Goal: Task Accomplishment & Management: Manage account settings

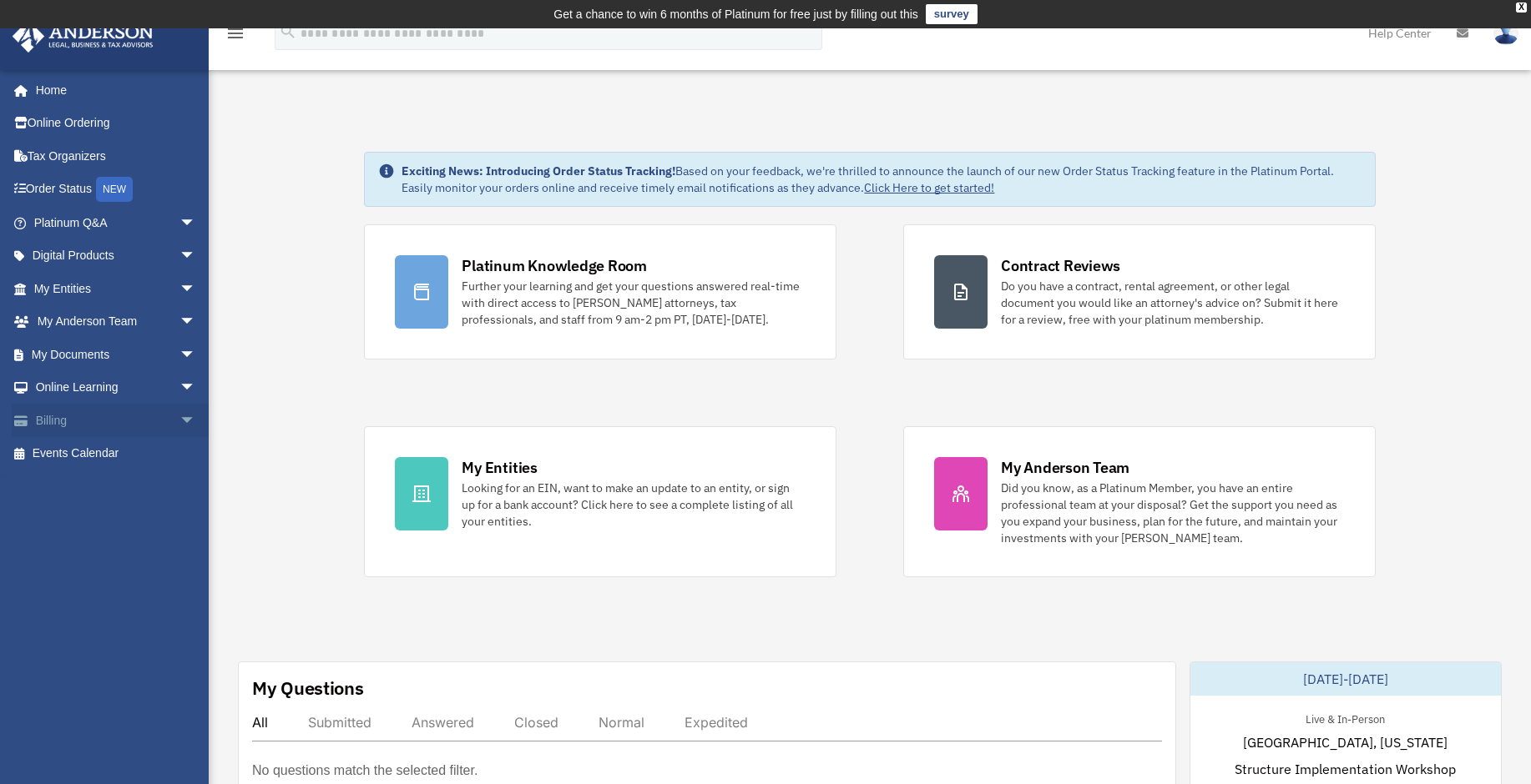
click at [81, 431] on link "Billing arrow_drop_down" at bounding box center [116, 420] width 210 height 33
click at [180, 420] on span "arrow_drop_down" at bounding box center [197, 420] width 33 height 34
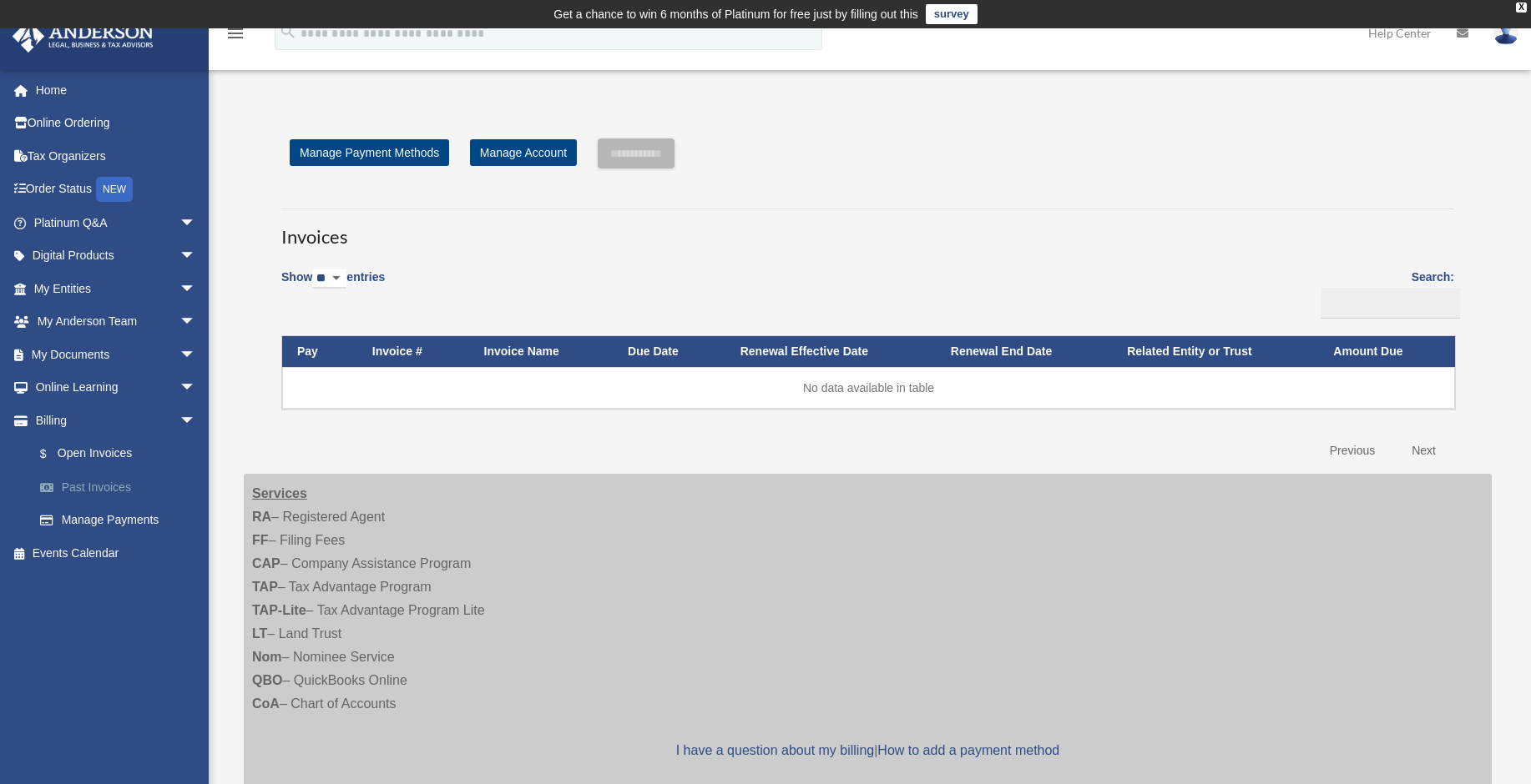
click at [97, 483] on link "Past Invoices" at bounding box center [122, 488] width 197 height 33
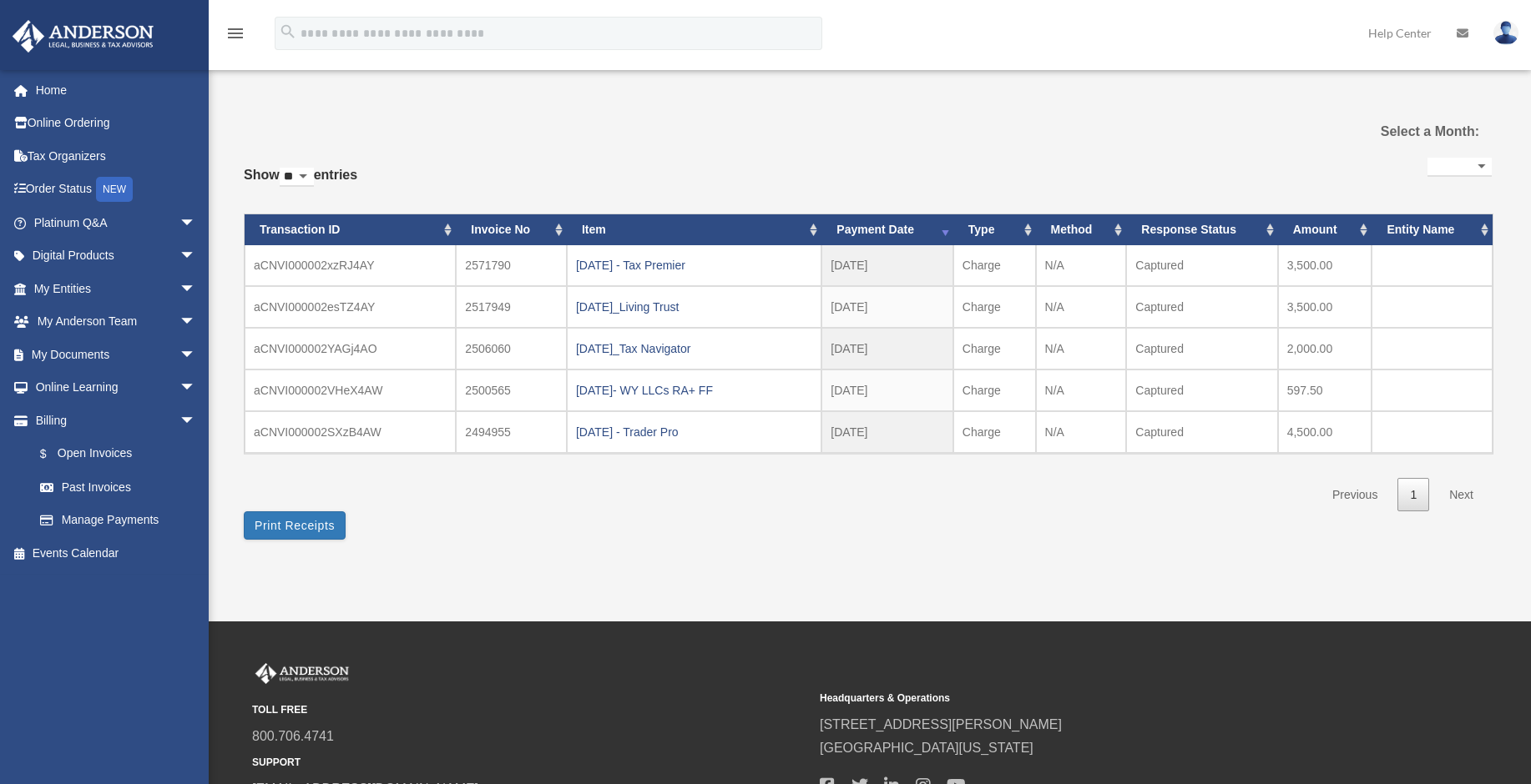
select select
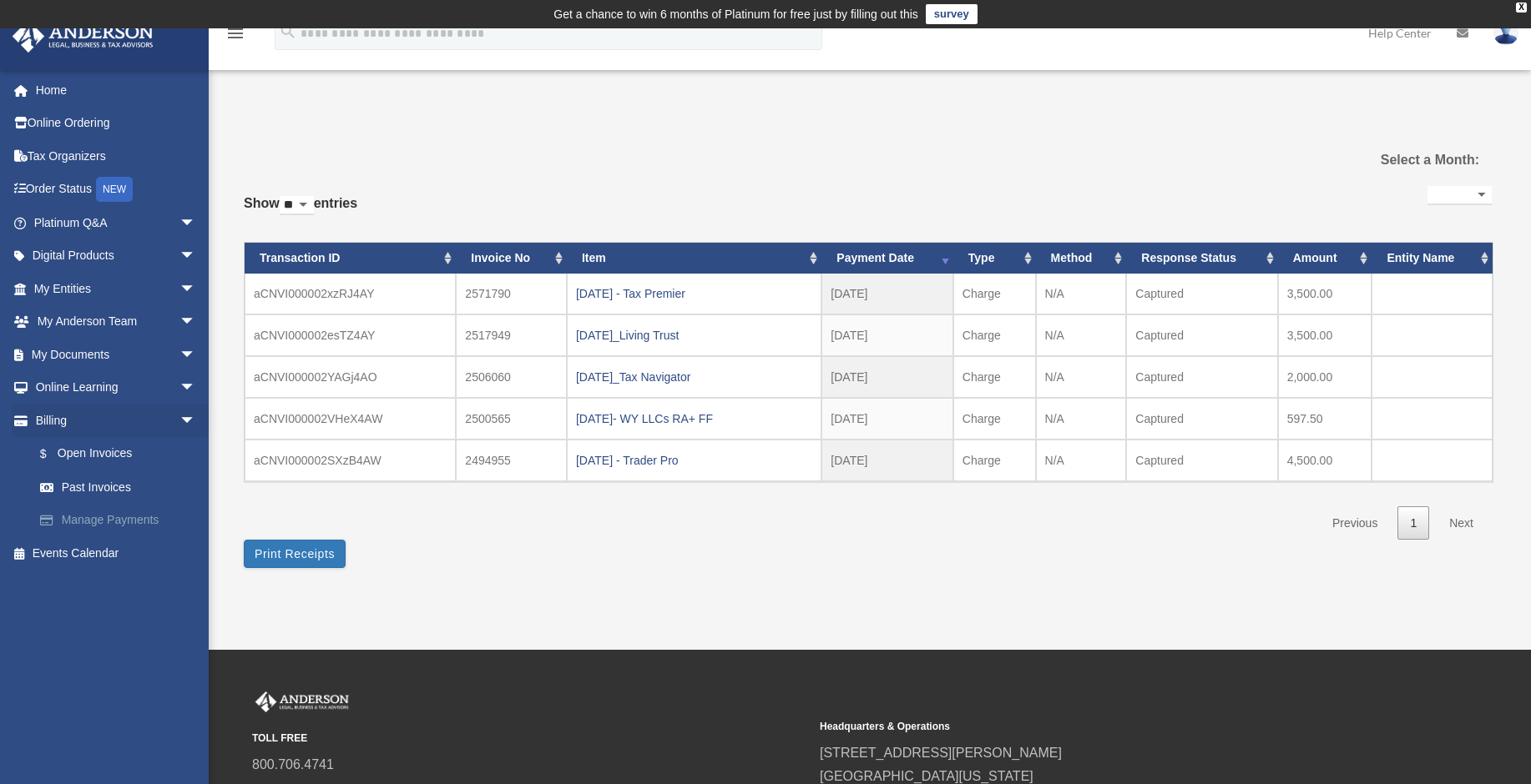
click at [64, 524] on link "Manage Payments" at bounding box center [122, 521] width 197 height 33
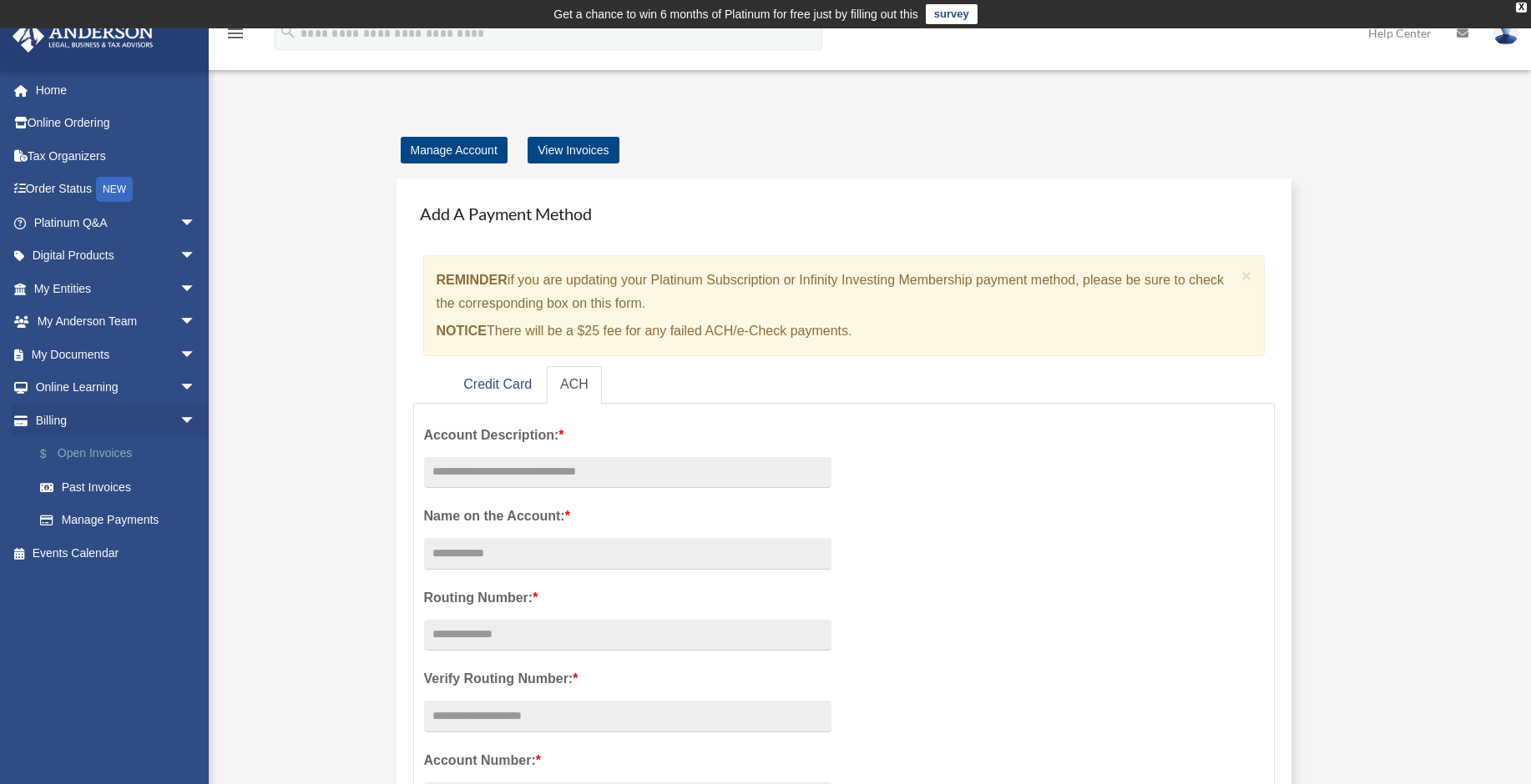
click at [98, 454] on link "$ Open Invoices" at bounding box center [122, 453] width 197 height 34
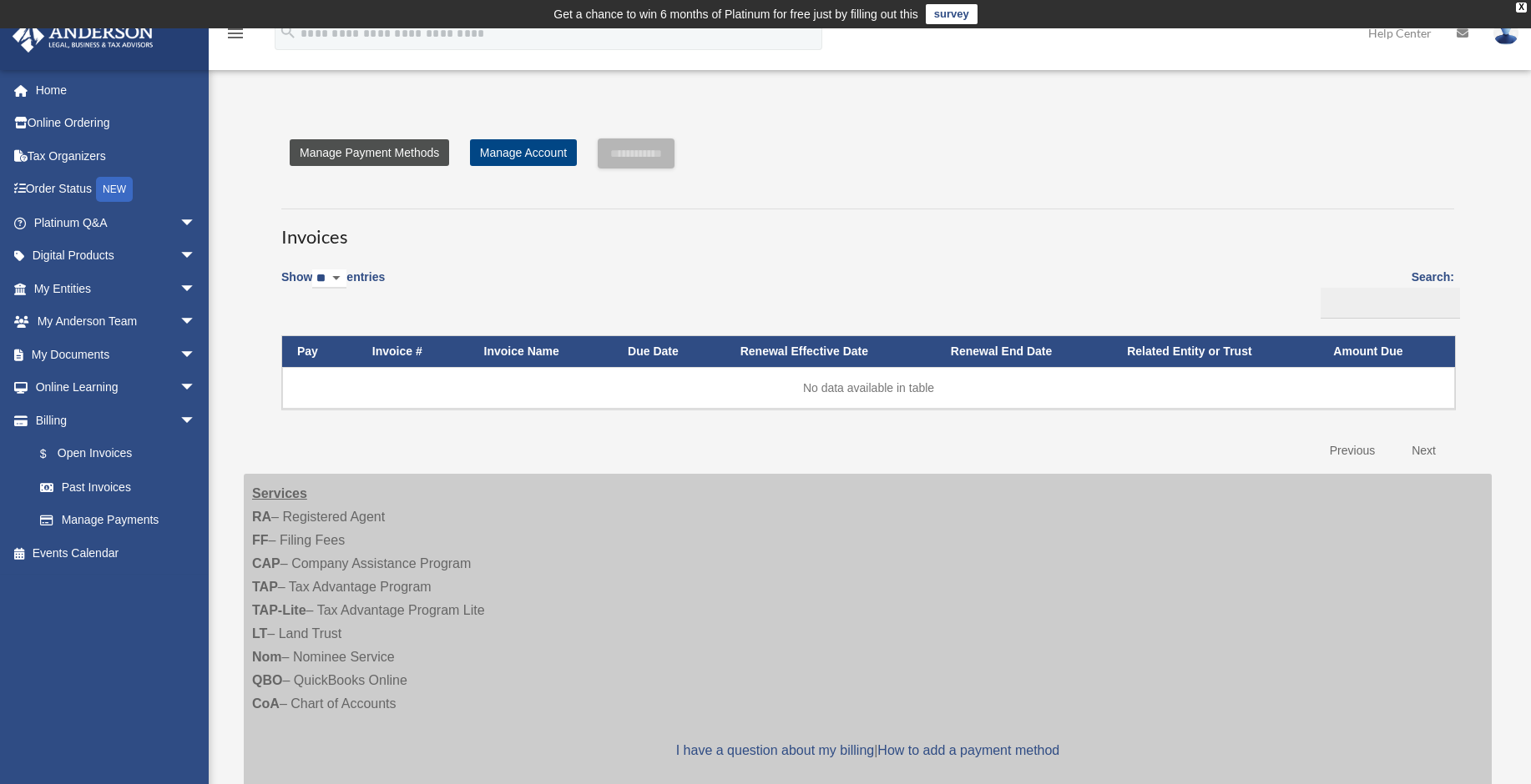
click at [390, 156] on link "Manage Payment Methods" at bounding box center [369, 153] width 160 height 26
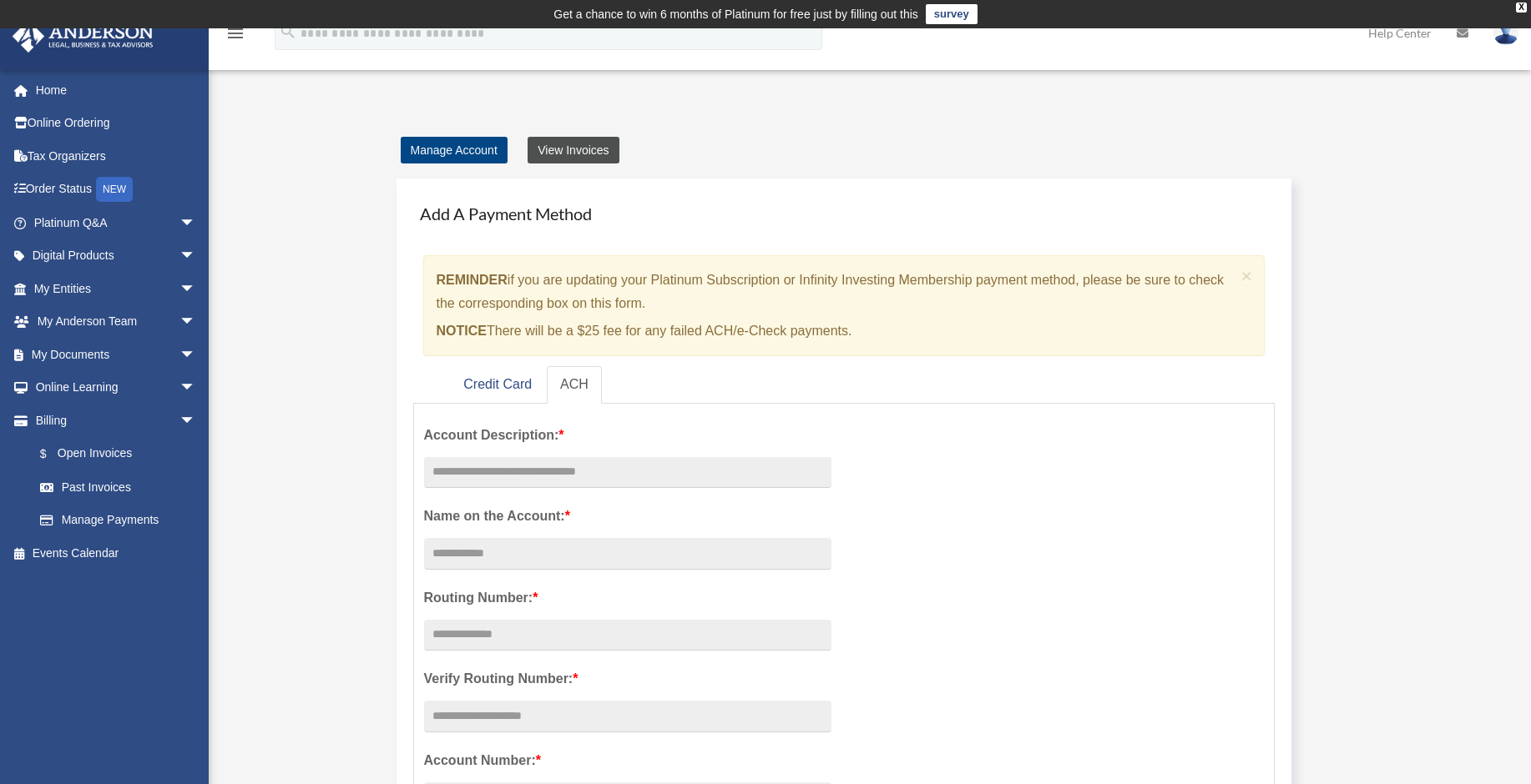
click at [584, 147] on link "View Invoices" at bounding box center [573, 150] width 91 height 26
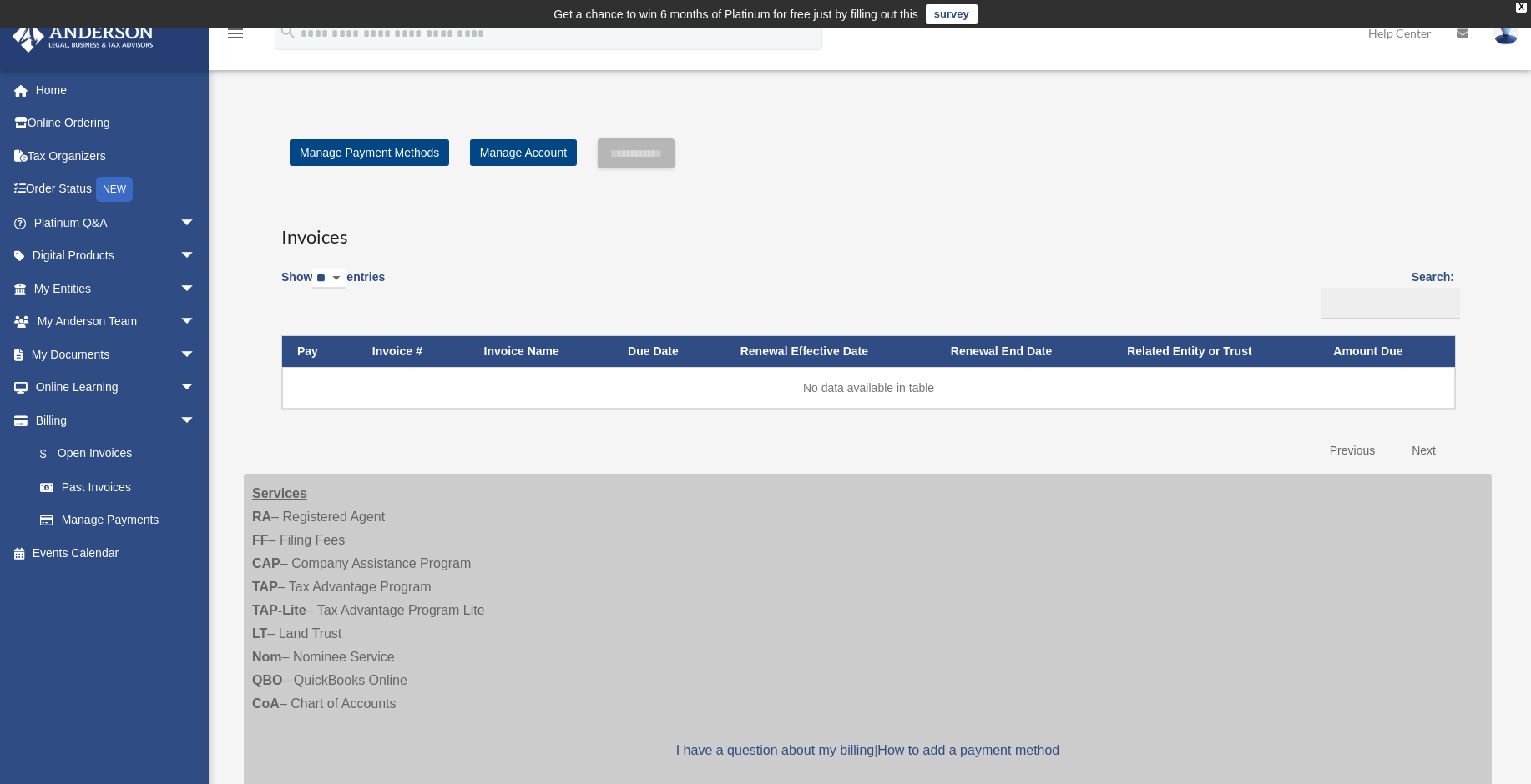
scroll to position [428, 0]
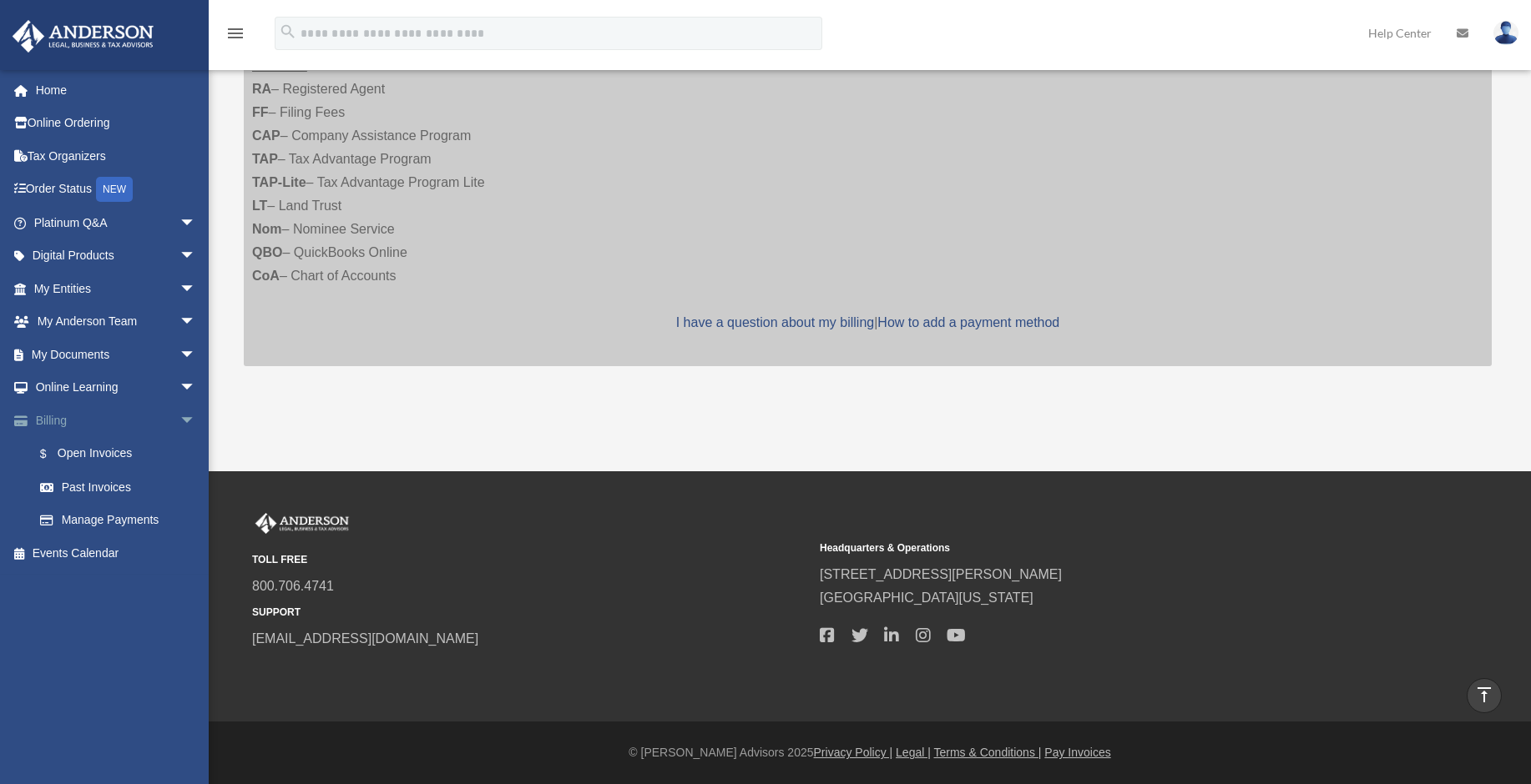
click at [47, 421] on link "Billing arrow_drop_down" at bounding box center [116, 420] width 210 height 33
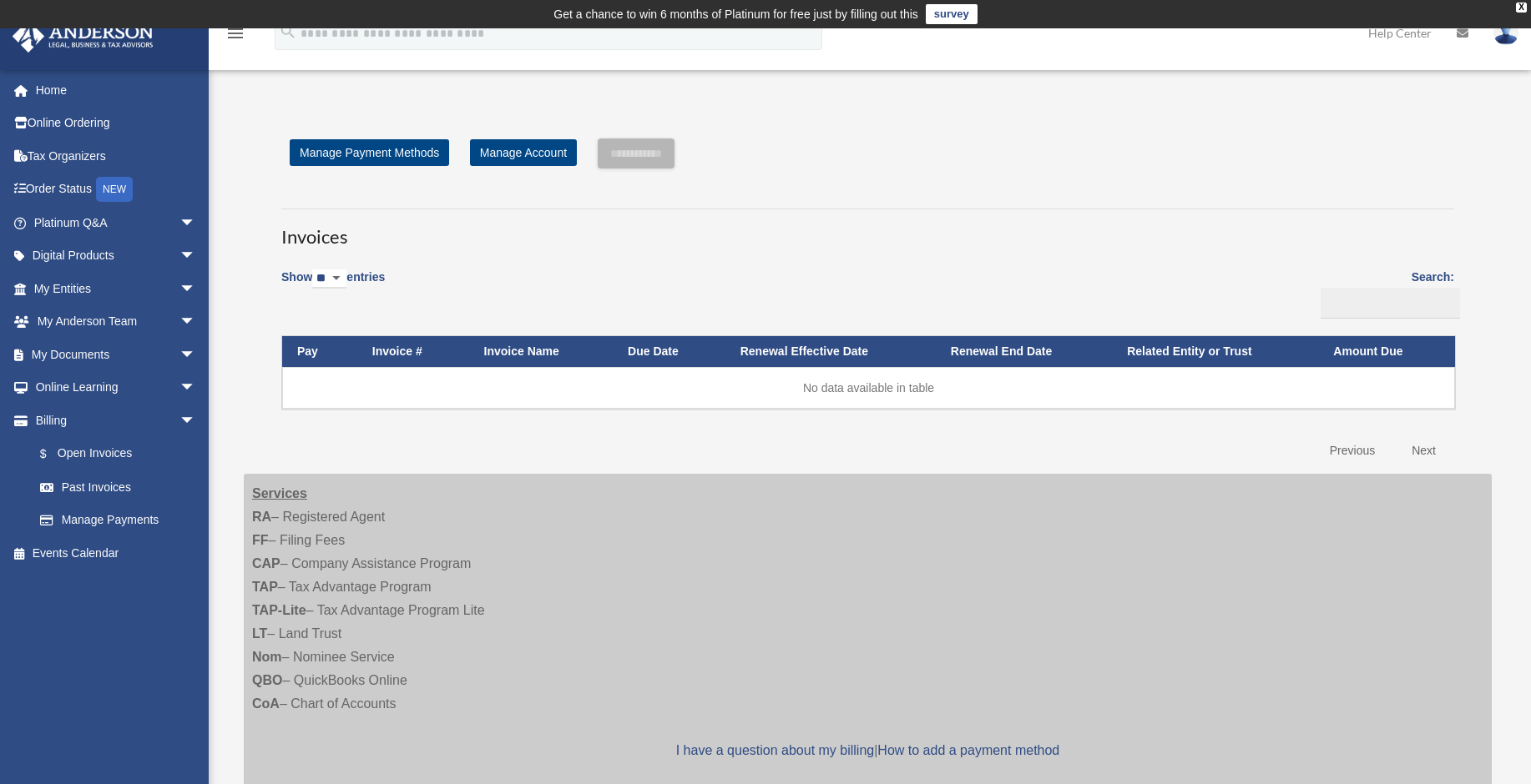
click at [338, 274] on select "** ** ** ***" at bounding box center [329, 279] width 34 height 19
select select "**"
click at [316, 269] on select "** ** ** ***" at bounding box center [329, 279] width 34 height 19
click at [60, 552] on link "Events Calendar" at bounding box center [116, 553] width 210 height 33
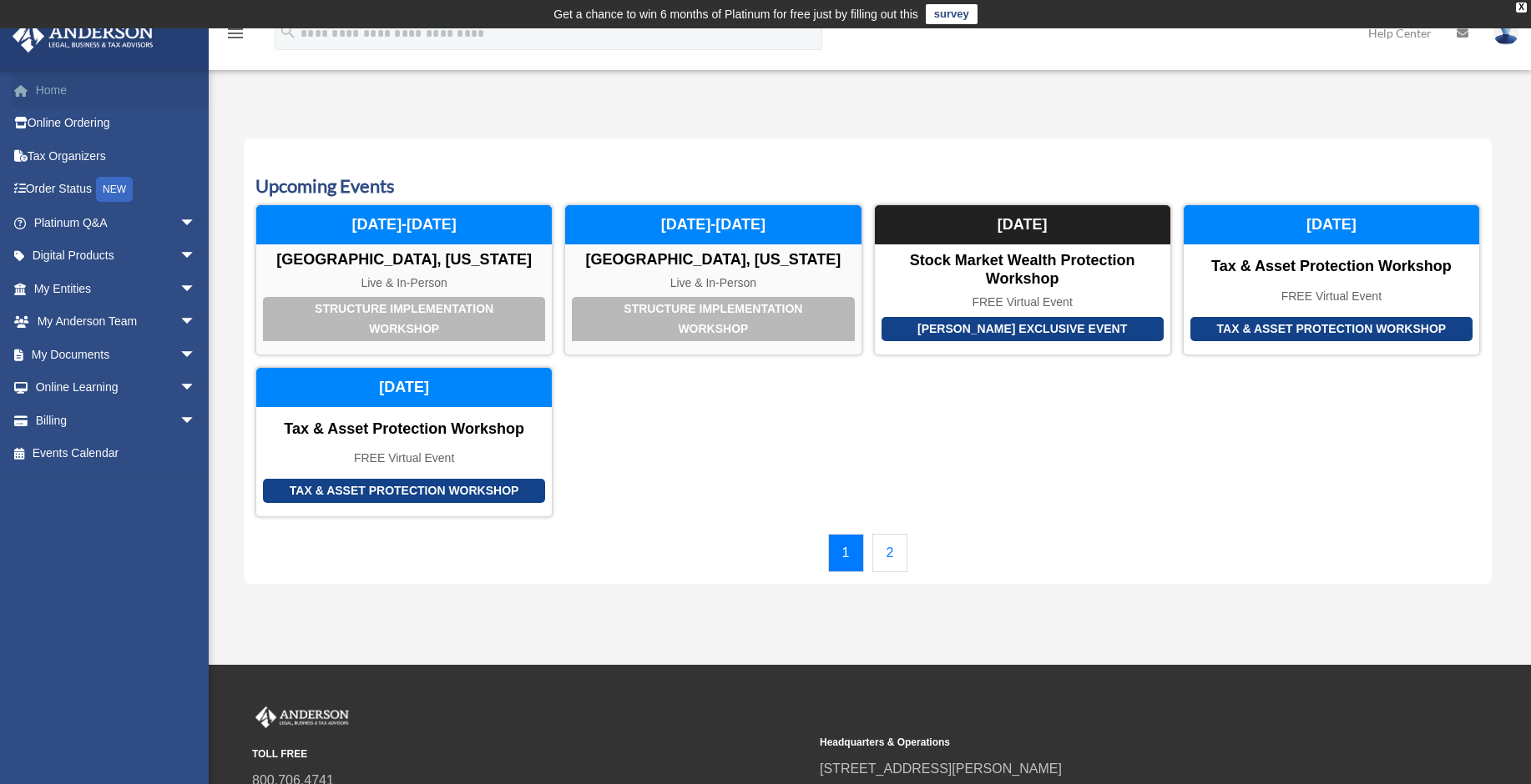
click at [65, 89] on link "Home" at bounding box center [116, 90] width 210 height 33
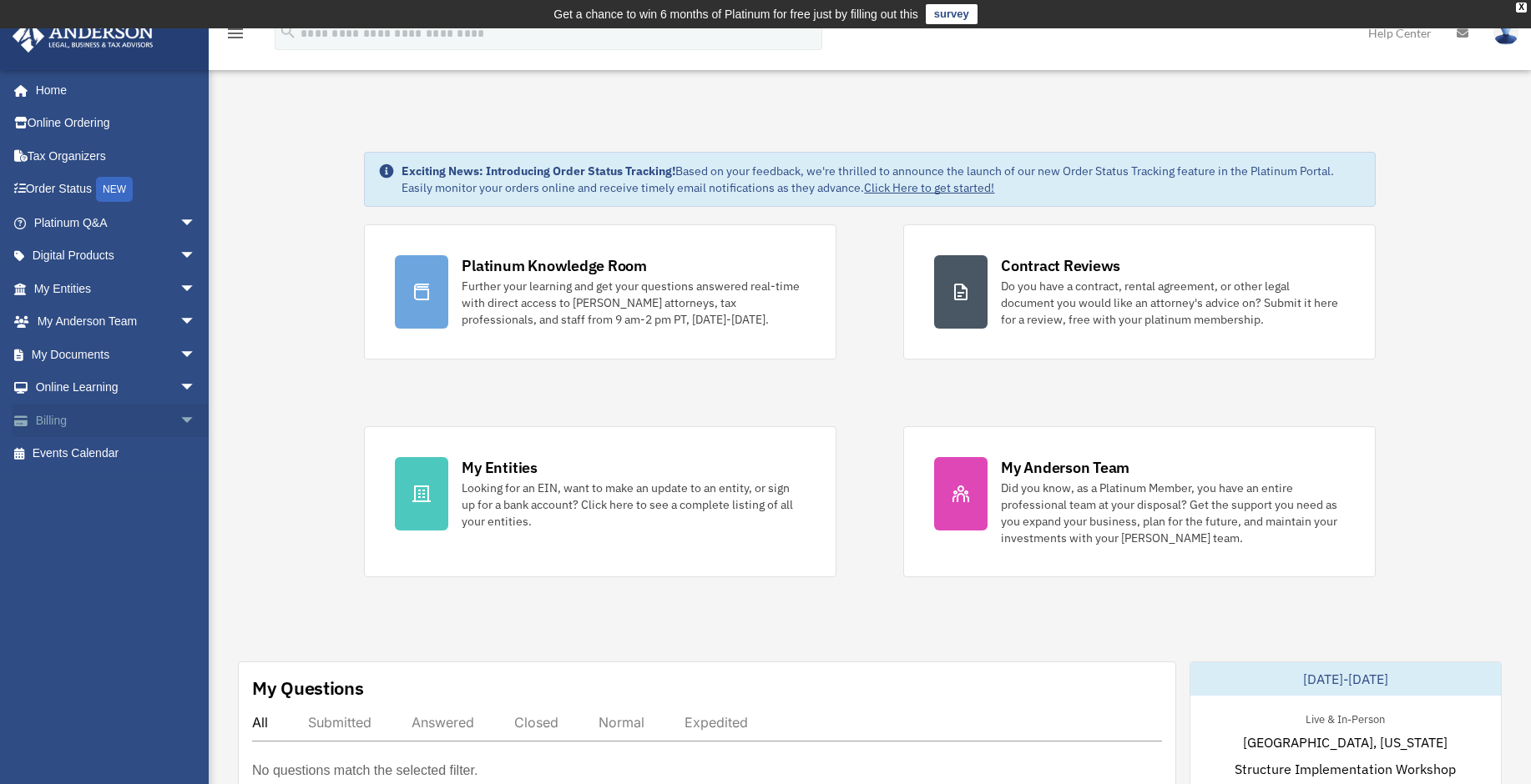
click at [94, 416] on link "Billing arrow_drop_down" at bounding box center [116, 420] width 210 height 33
click at [180, 419] on span "arrow_drop_down" at bounding box center [197, 420] width 33 height 34
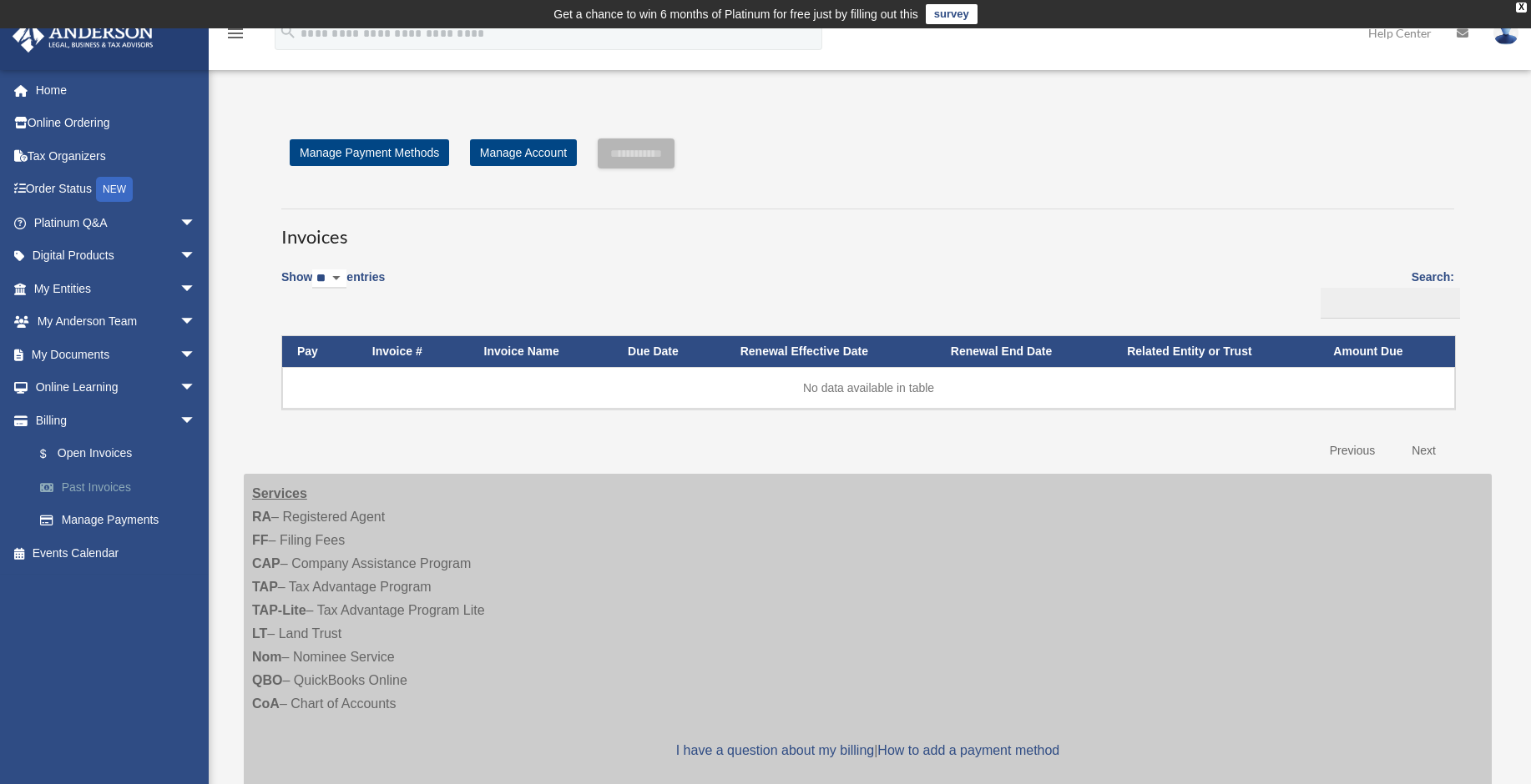
click at [92, 494] on link "Past Invoices" at bounding box center [122, 488] width 197 height 33
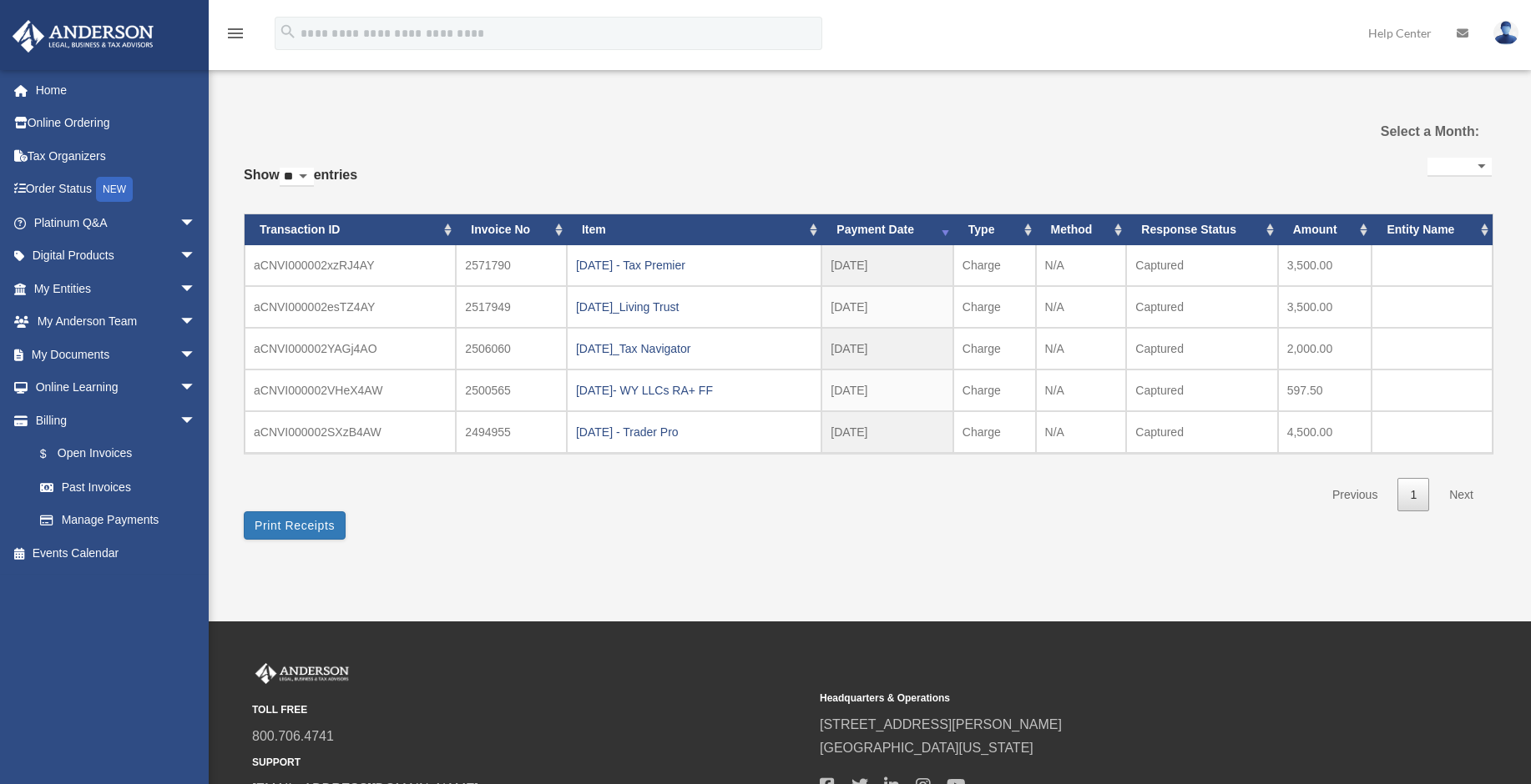
select select
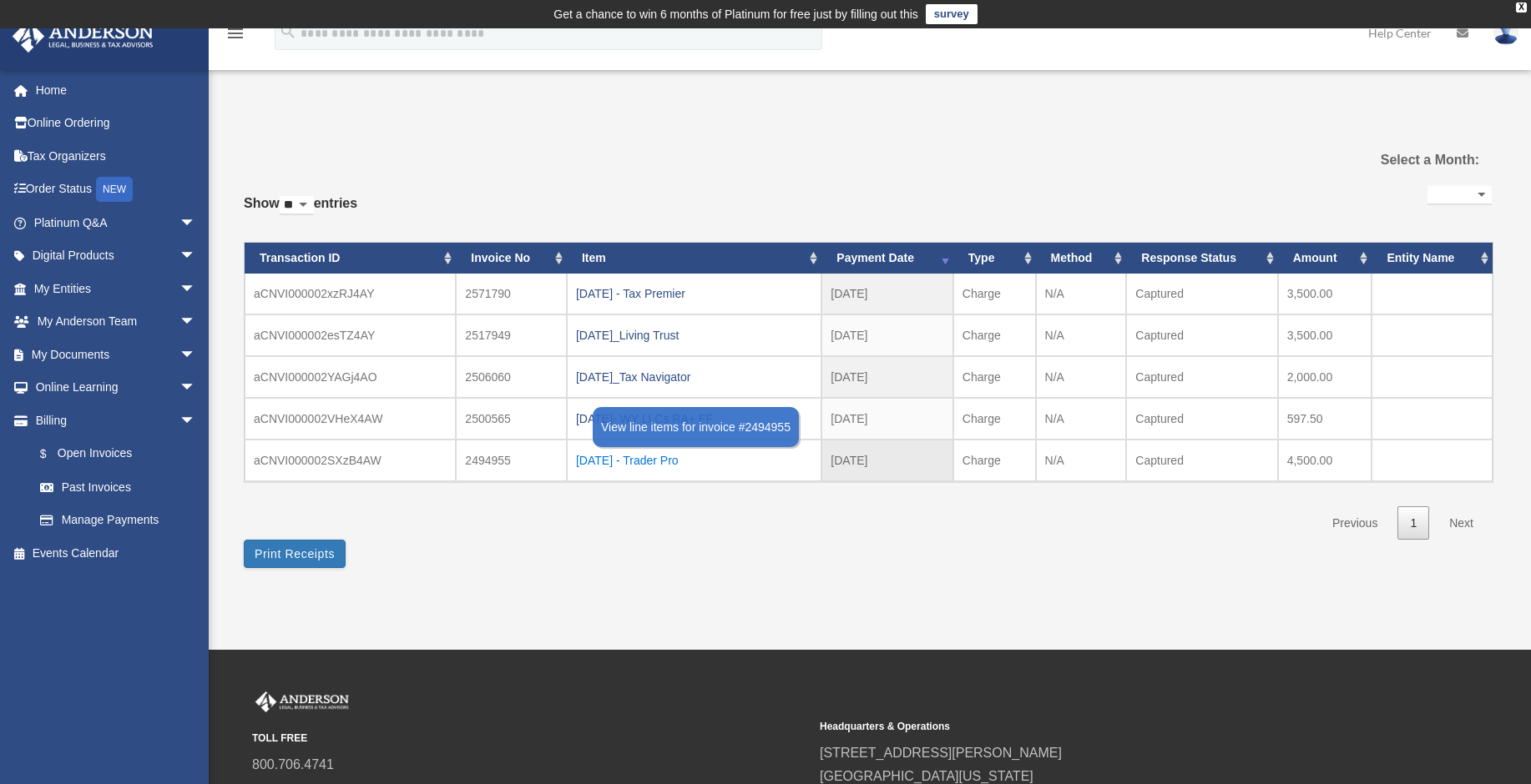
click at [642, 463] on div "2025.05.13 - Trader Pro" at bounding box center [693, 460] width 236 height 24
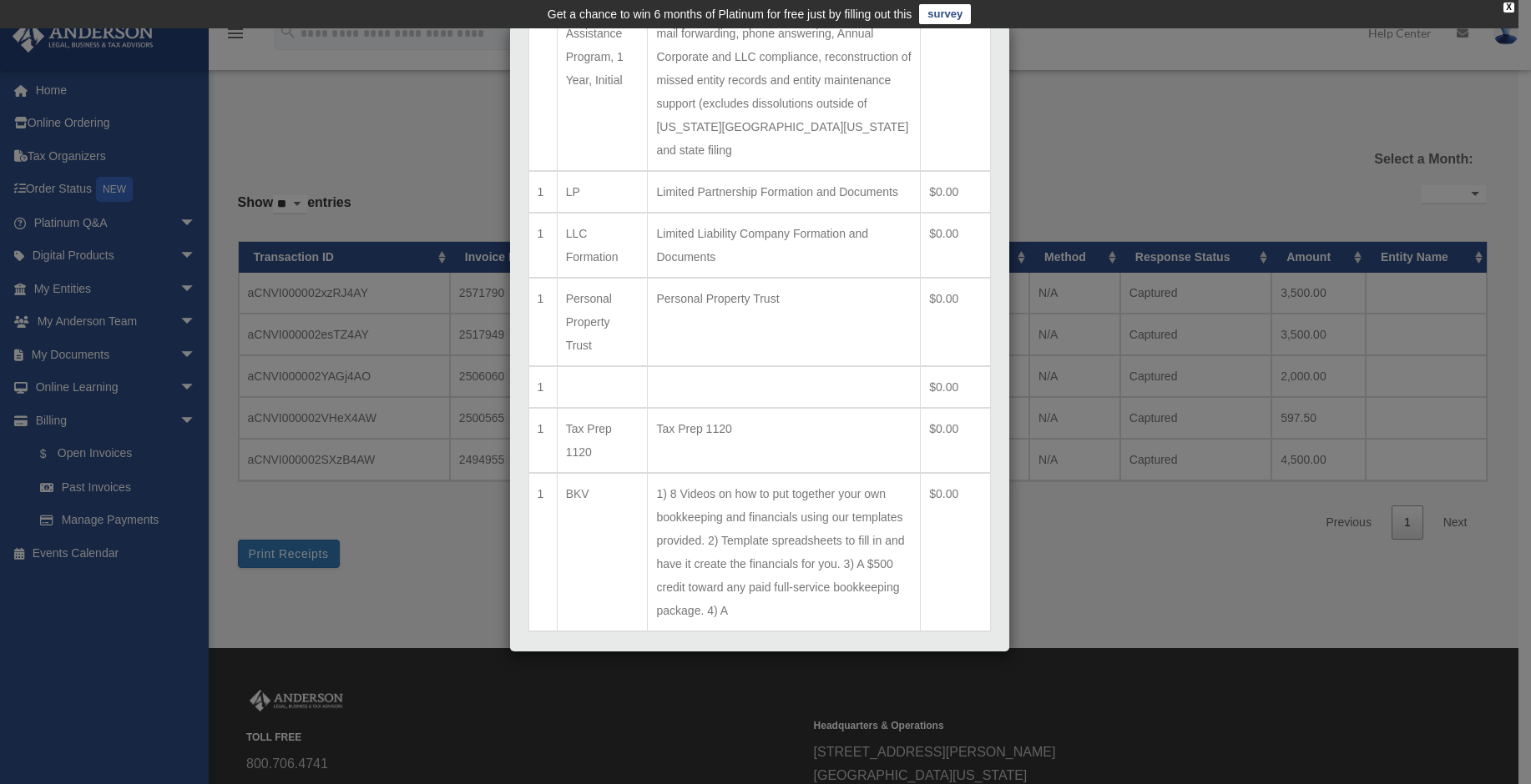
scroll to position [432, 0]
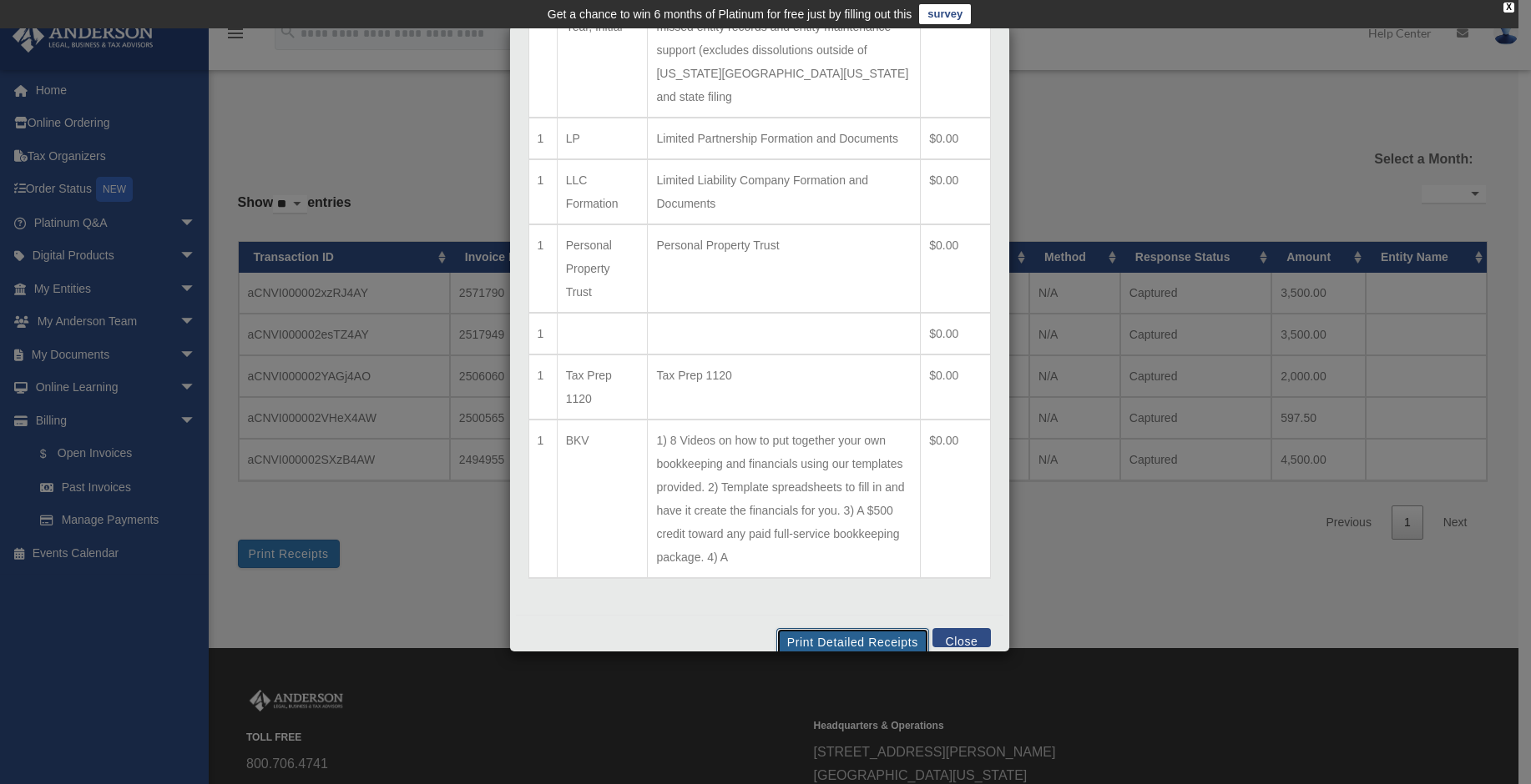
click at [825, 628] on button "Print Detailed Receipts" at bounding box center [853, 642] width 153 height 28
click at [962, 628] on button "Close" at bounding box center [962, 638] width 58 height 19
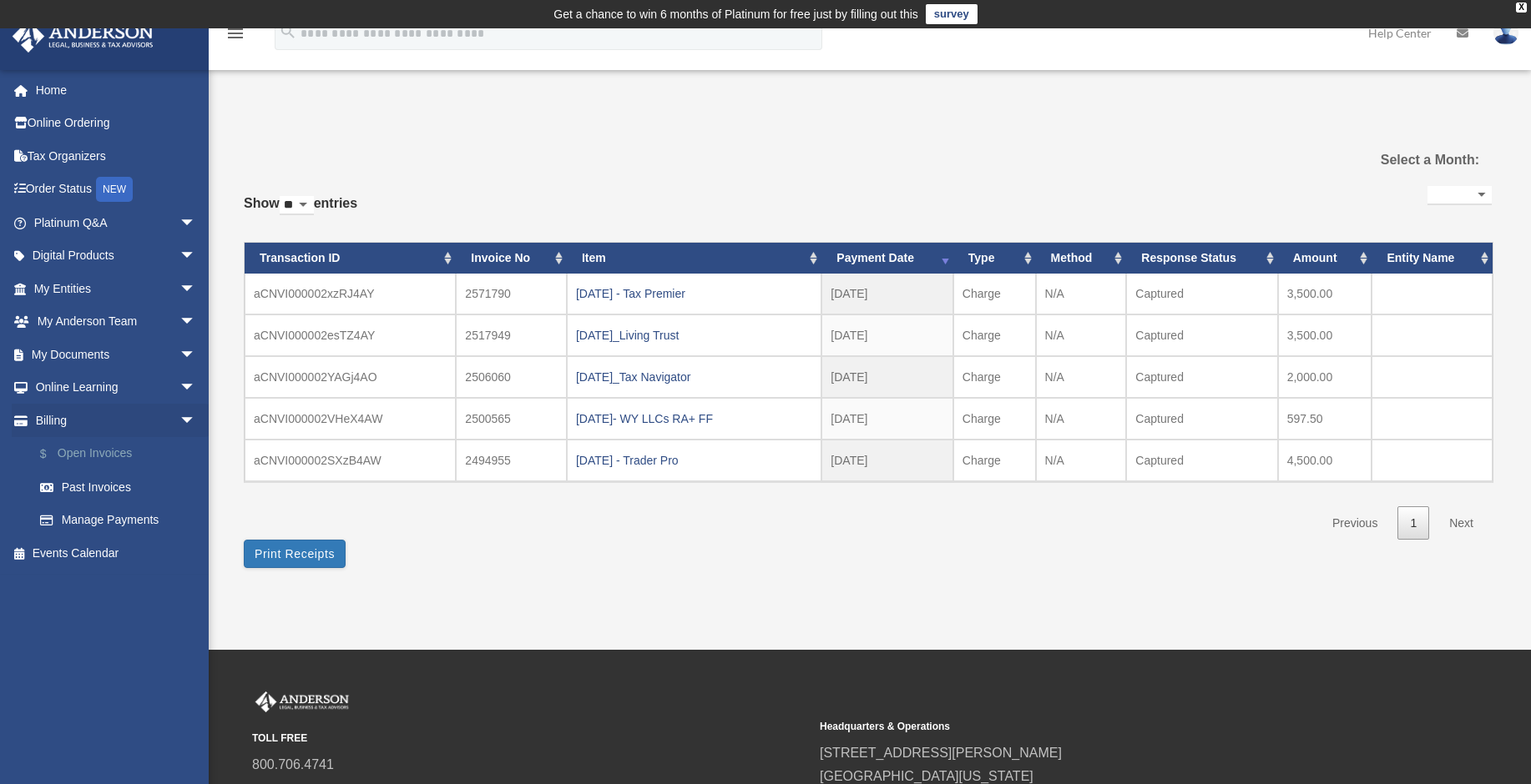
click at [90, 459] on link "$ Open Invoices" at bounding box center [122, 453] width 197 height 34
click at [90, 453] on link "$ Open Invoices" at bounding box center [122, 453] width 197 height 34
click at [61, 451] on link "$ Open Invoices" at bounding box center [122, 453] width 197 height 34
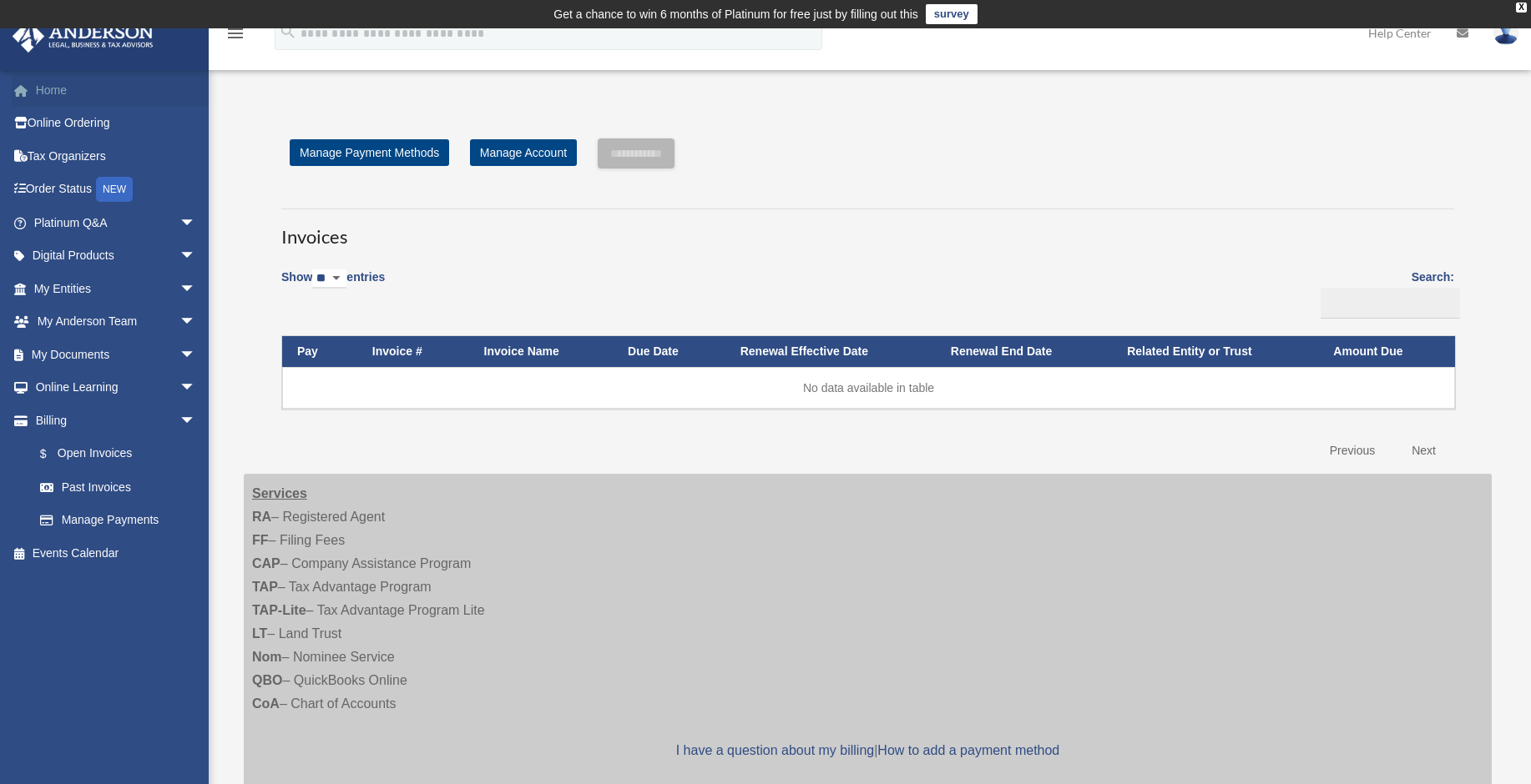
click at [55, 84] on link "Home" at bounding box center [116, 90] width 210 height 33
